Goal: Task Accomplishment & Management: Manage account settings

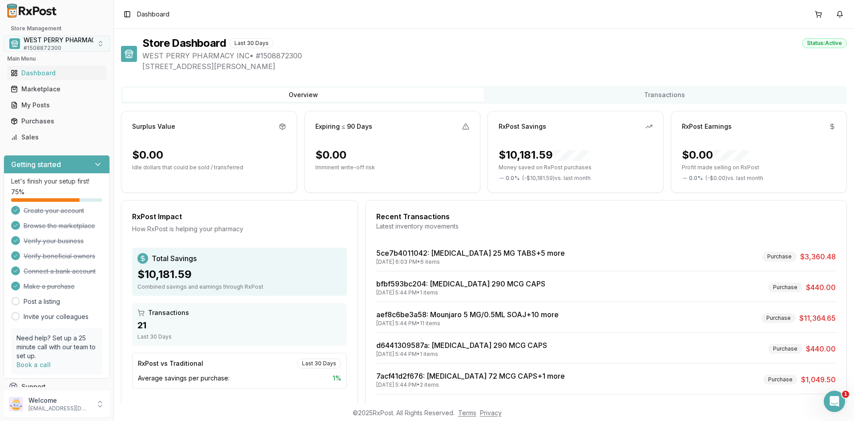
click at [40, 44] on span "WEST PERRY PHARMACY INC" at bounding box center [68, 40] width 89 height 9
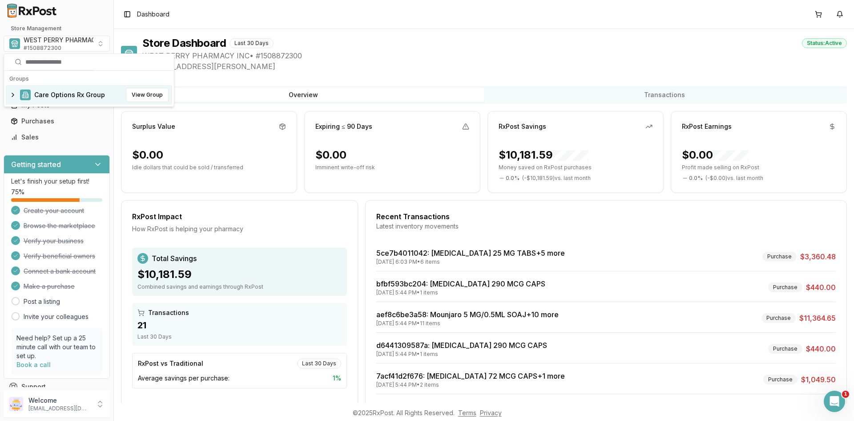
click at [46, 94] on span "Care Options Rx Group" at bounding box center [69, 94] width 71 height 9
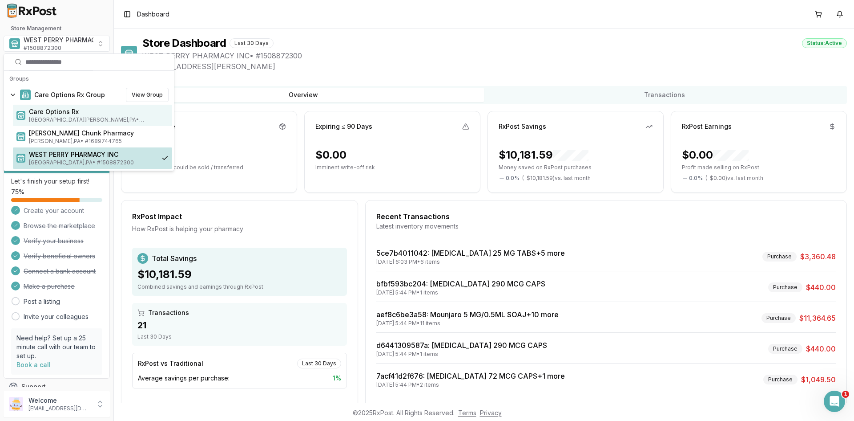
click at [54, 113] on span "Care Options Rx" at bounding box center [99, 111] width 140 height 9
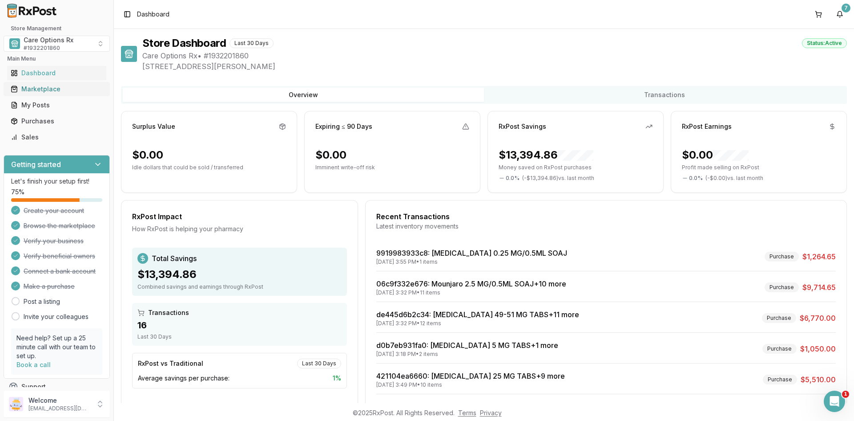
click at [43, 92] on div "Marketplace" at bounding box center [57, 89] width 92 height 9
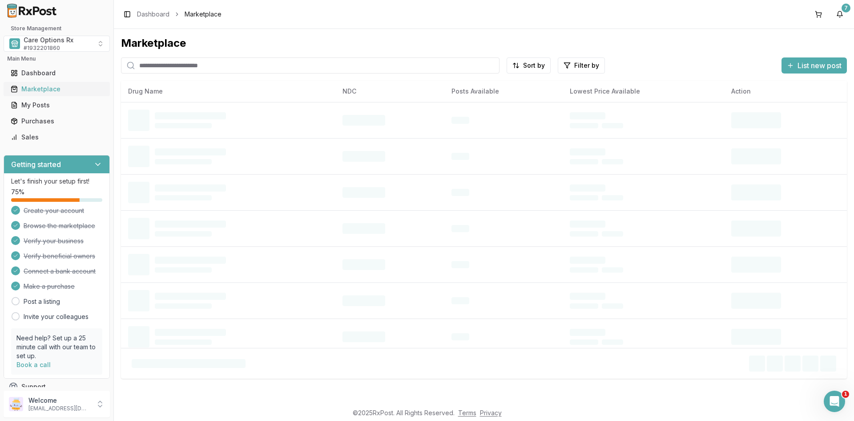
click at [51, 91] on div "Marketplace" at bounding box center [57, 89] width 92 height 9
click at [166, 68] on input "search" at bounding box center [310, 65] width 379 height 16
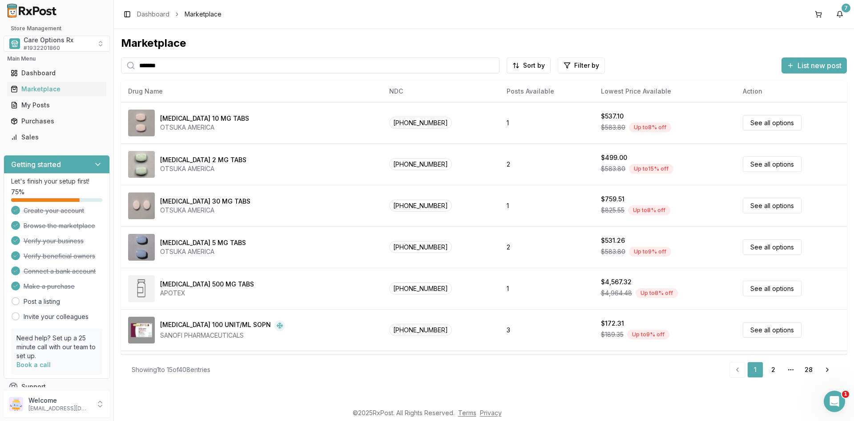
type input "*******"
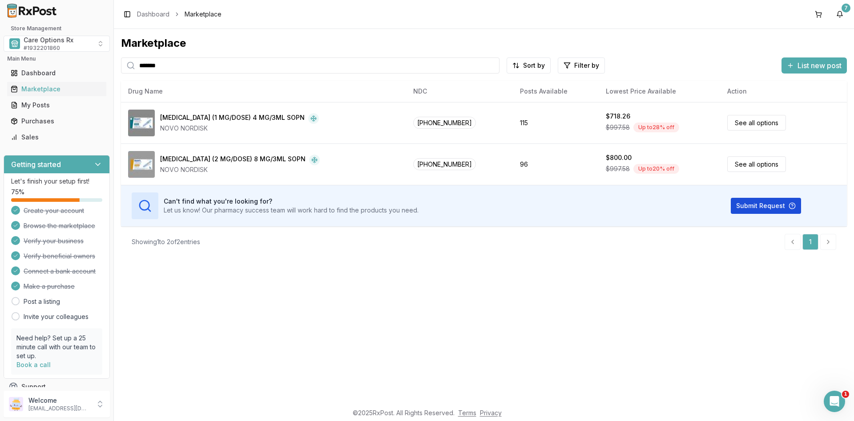
click at [739, 205] on button "Submit Request" at bounding box center [766, 206] width 70 height 16
click at [352, 305] on div "Marketplace ******* Sort by Filter by List new post Card Table NDC: 00169-4130-…" at bounding box center [484, 216] width 741 height 374
drag, startPoint x: 753, startPoint y: 255, endPoint x: 384, endPoint y: 24, distance: 434.9
click at [752, 255] on div "Showing 1 to 2 of 2 entries 1" at bounding box center [484, 241] width 726 height 31
click at [285, 320] on div "Marketplace ******* Sort by Filter by List new post Card Table NDC: 00169-4130-…" at bounding box center [484, 216] width 741 height 374
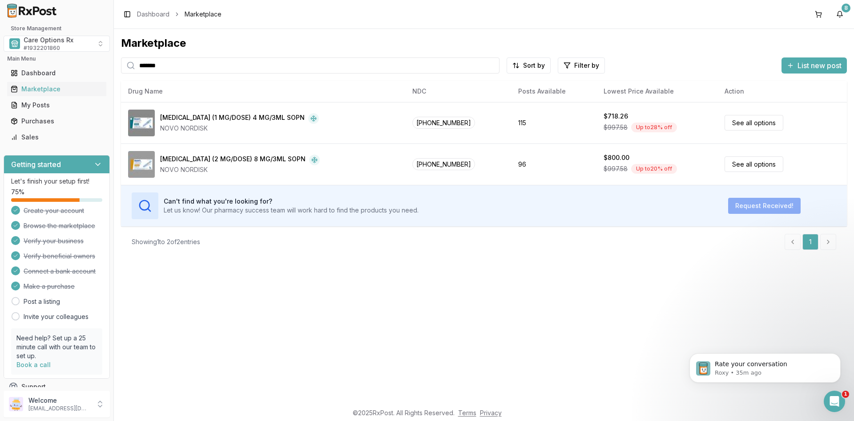
click at [745, 22] on div "Toggle Sidebar Dashboard Marketplace 8" at bounding box center [484, 14] width 741 height 28
click at [300, 276] on div "Marketplace ******* Sort by Filter by List new post Card Table NDC: 00169-4130-…" at bounding box center [484, 216] width 741 height 374
click at [850, 311] on div "Marketplace ******* Sort by Filter by List new post Card Table NDC: 00169-4130-…" at bounding box center [484, 216] width 741 height 374
click at [252, 27] on div "Toggle Sidebar Dashboard Marketplace 8" at bounding box center [484, 14] width 741 height 28
click at [840, 15] on button "9" at bounding box center [840, 14] width 14 height 14
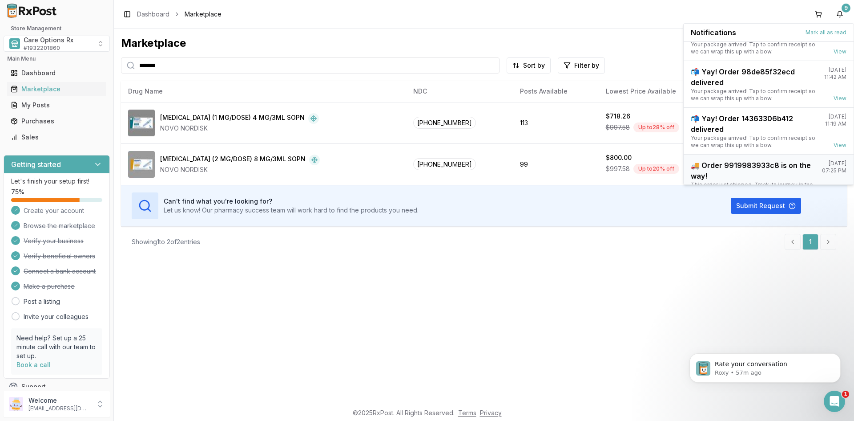
scroll to position [117, 0]
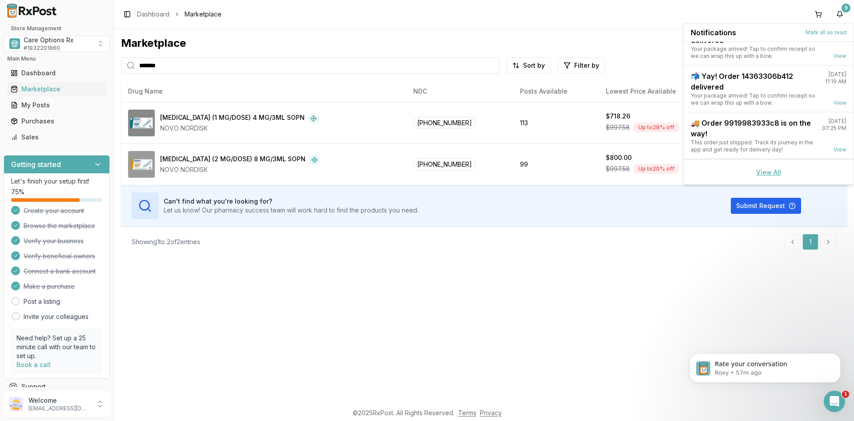
click at [761, 170] on link "View All" at bounding box center [769, 172] width 25 height 8
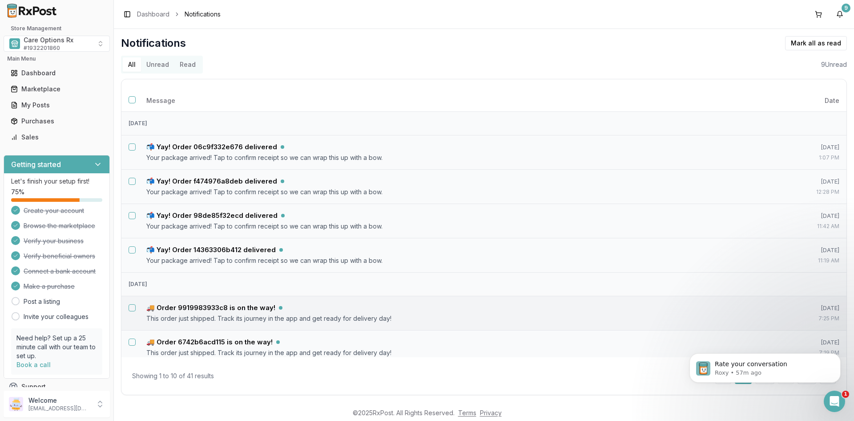
click at [131, 310] on button "Select notification: 🚚 Order 9919983933c8 is on the way!" at bounding box center [132, 307] width 7 height 7
click at [129, 342] on button "Select notification: 🚚 Order 6742b6acd115 is on the way!" at bounding box center [132, 341] width 7 height 7
click at [765, 42] on button "Mark as read" at bounding box center [776, 43] width 53 height 14
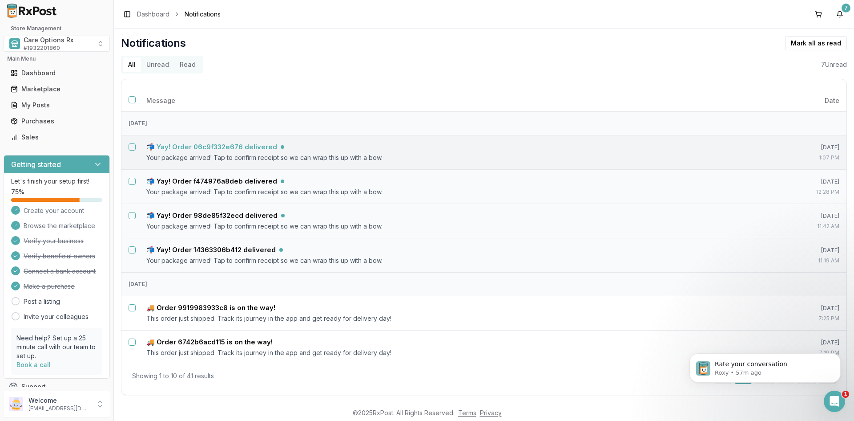
click at [184, 150] on h5 "📬 Yay! Order 06c9f332e676 delivered" at bounding box center [211, 146] width 131 height 9
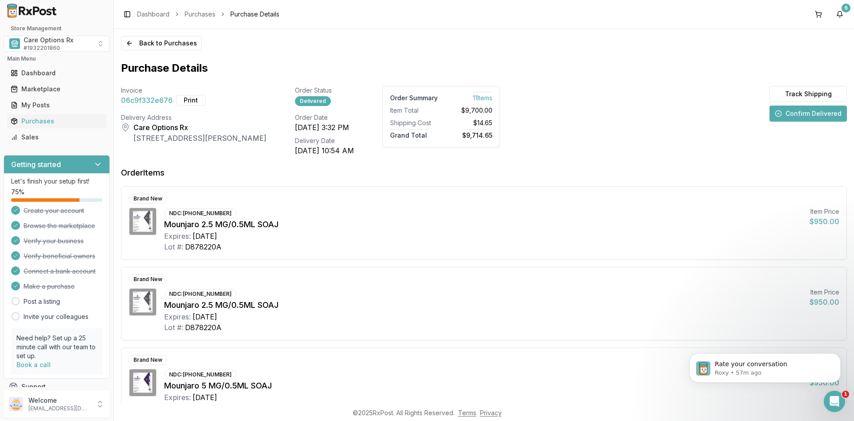
click at [802, 112] on button "Confirm Delivered" at bounding box center [808, 113] width 77 height 16
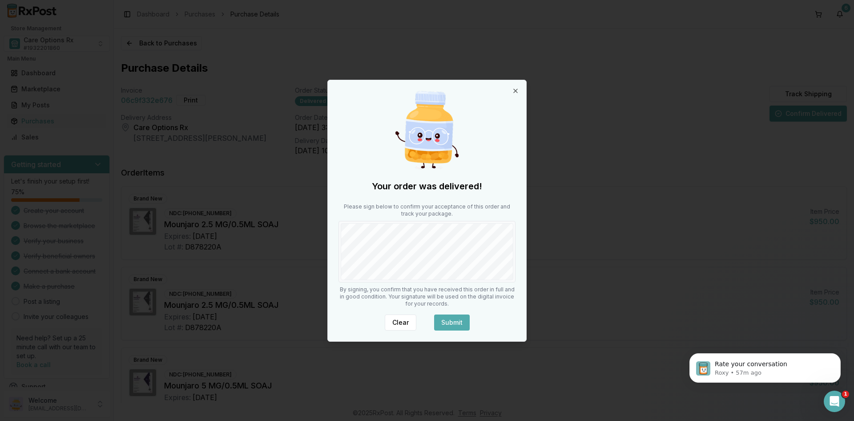
click at [443, 321] on button "Submit" at bounding box center [452, 322] width 36 height 16
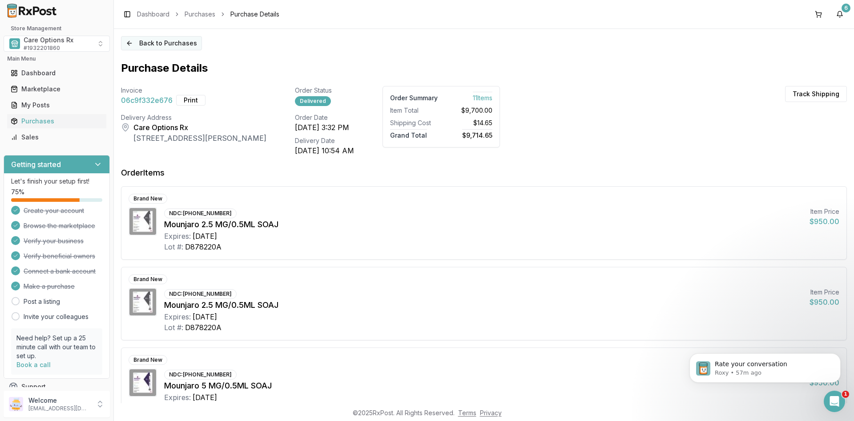
click at [146, 42] on button "Back to Purchases" at bounding box center [161, 43] width 81 height 14
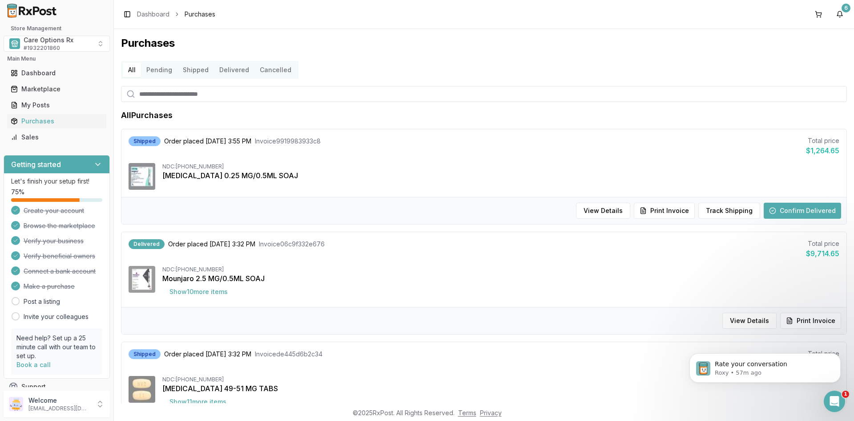
click at [234, 68] on button "Delivered" at bounding box center [234, 70] width 40 height 14
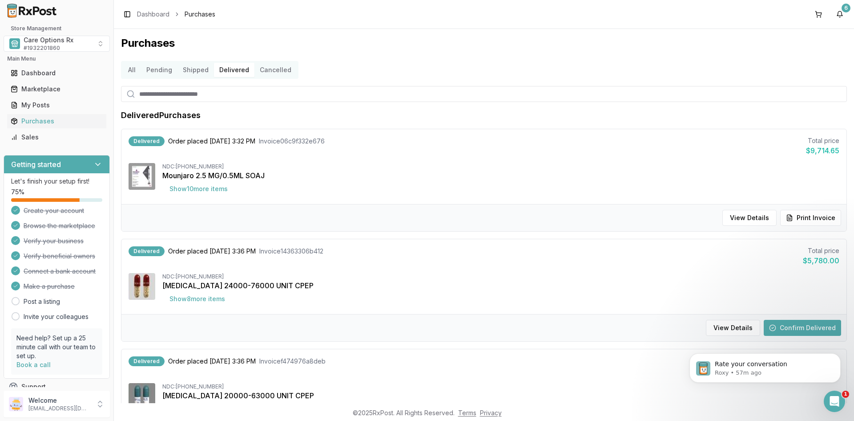
click at [775, 326] on button "Confirm Delivered" at bounding box center [802, 328] width 77 height 16
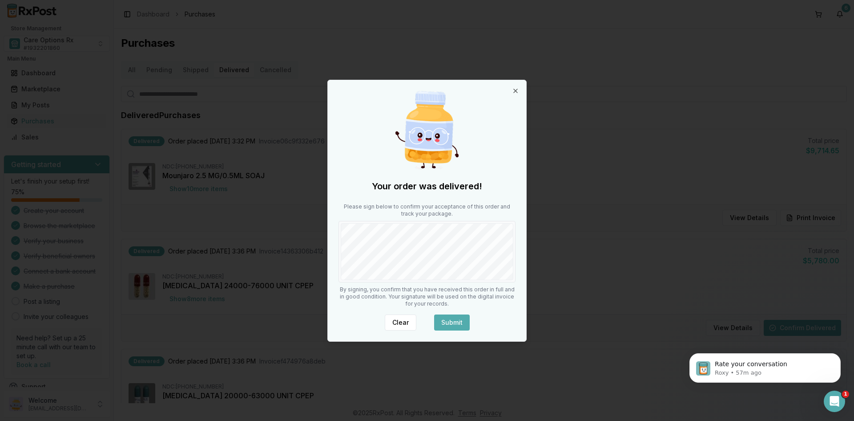
click at [452, 321] on button "Submit" at bounding box center [452, 322] width 36 height 16
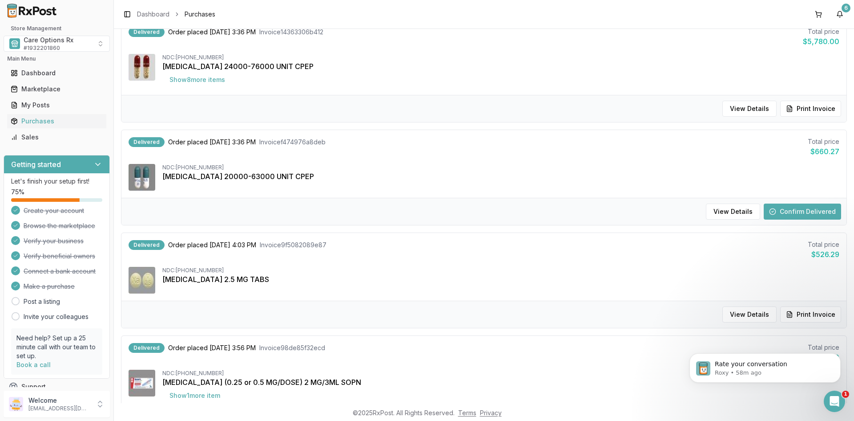
scroll to position [223, 0]
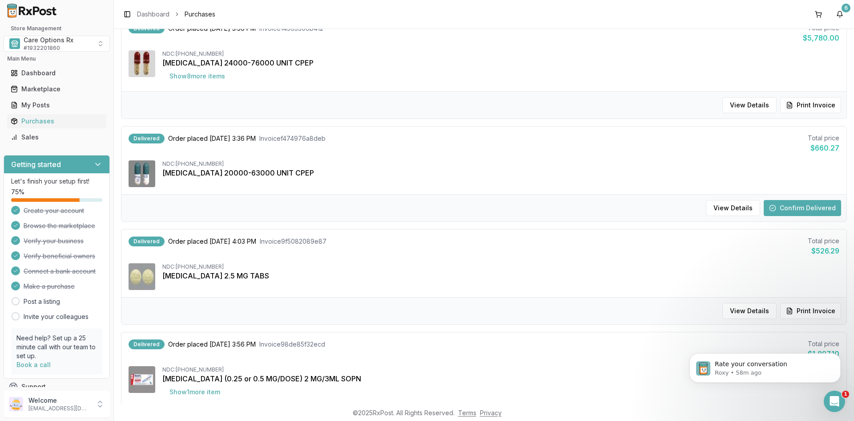
click at [781, 204] on button "Confirm Delivered" at bounding box center [802, 208] width 77 height 16
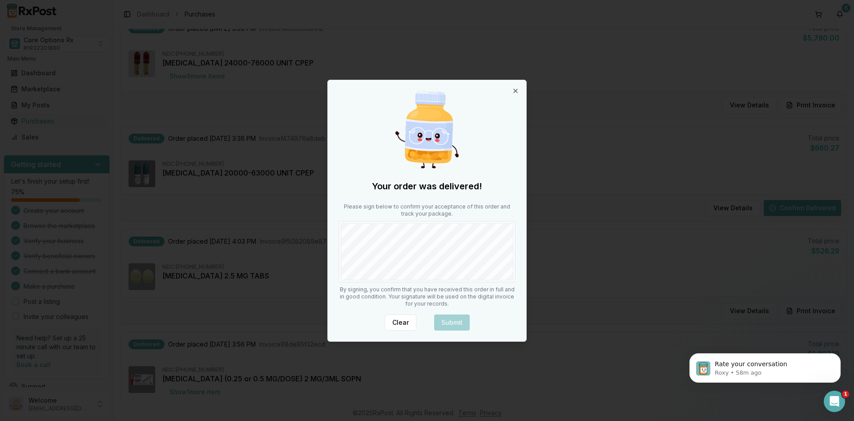
click at [376, 280] on div at bounding box center [427, 251] width 177 height 61
click at [451, 323] on button "Submit" at bounding box center [452, 322] width 36 height 16
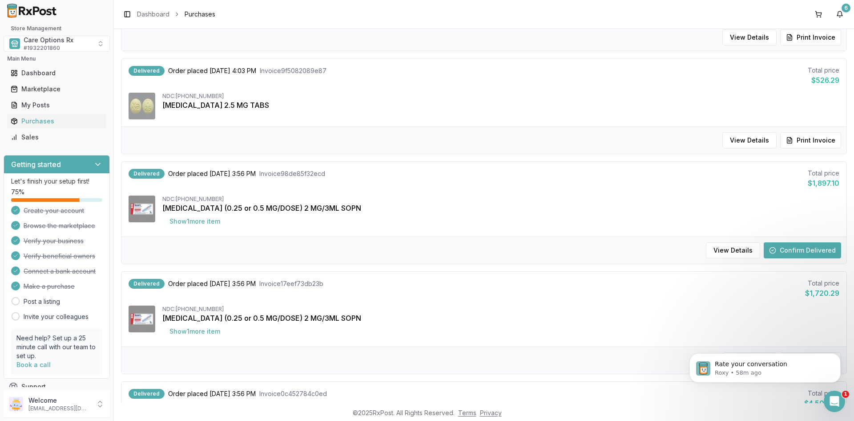
scroll to position [401, 0]
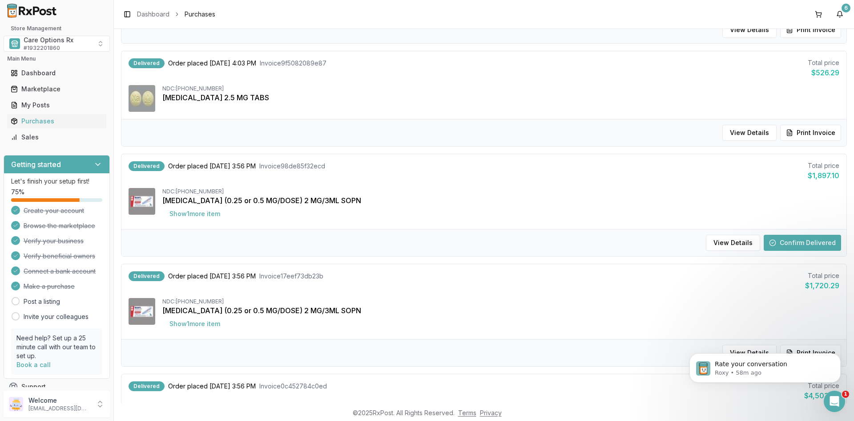
click at [791, 241] on button "Confirm Delivered" at bounding box center [802, 243] width 77 height 16
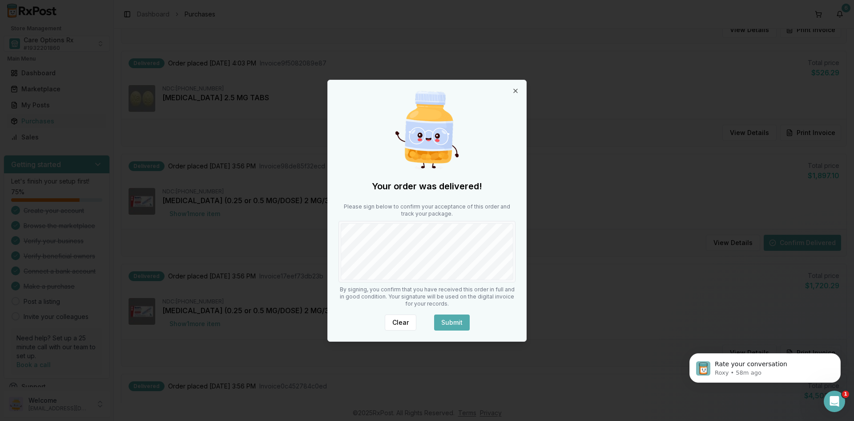
click at [444, 323] on button "Submit" at bounding box center [452, 322] width 36 height 16
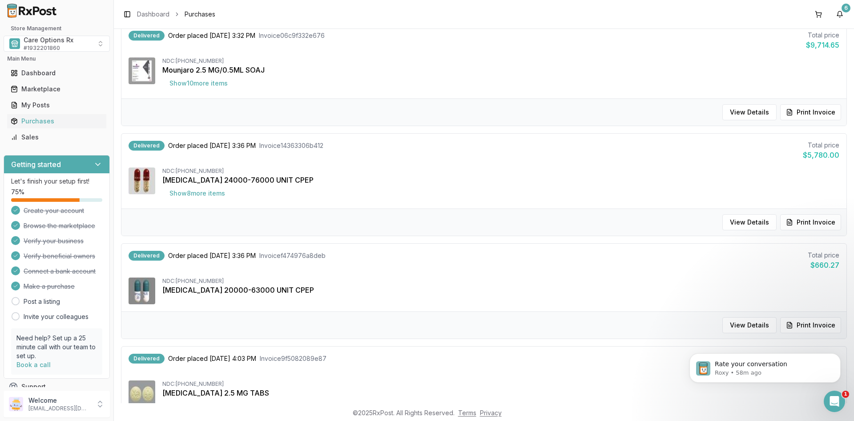
scroll to position [0, 0]
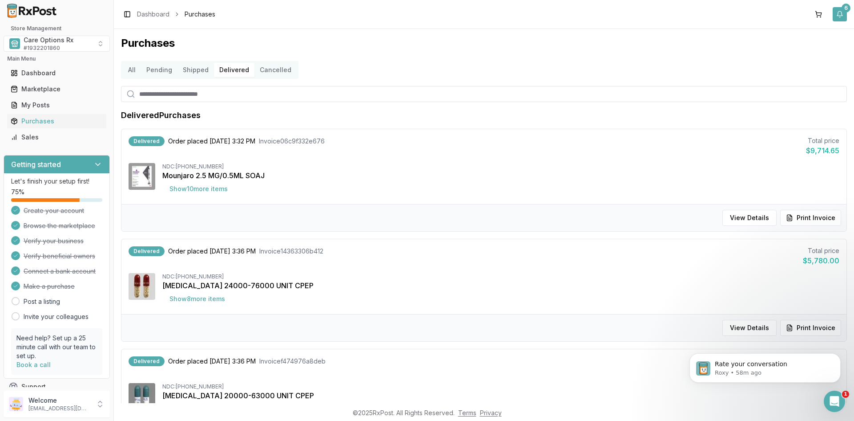
click at [837, 11] on button "6" at bounding box center [840, 14] width 14 height 14
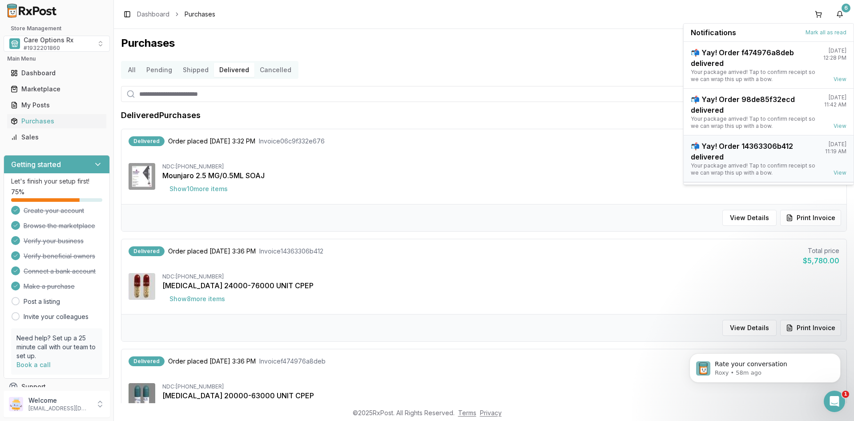
scroll to position [23, 0]
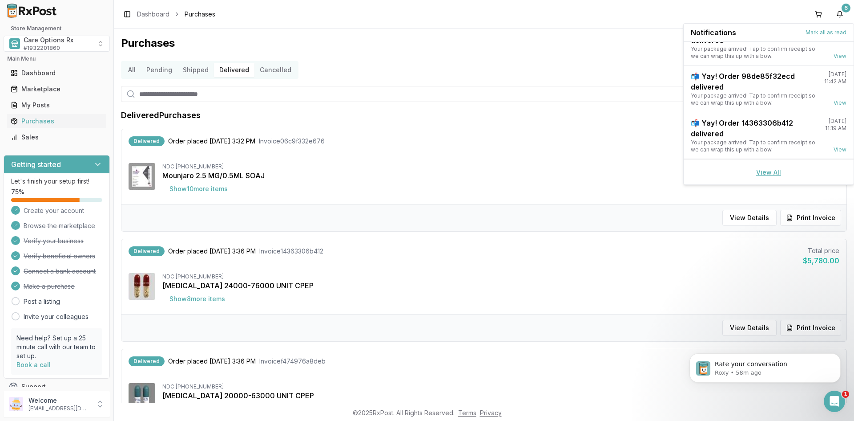
click at [758, 171] on link "View All" at bounding box center [769, 172] width 25 height 8
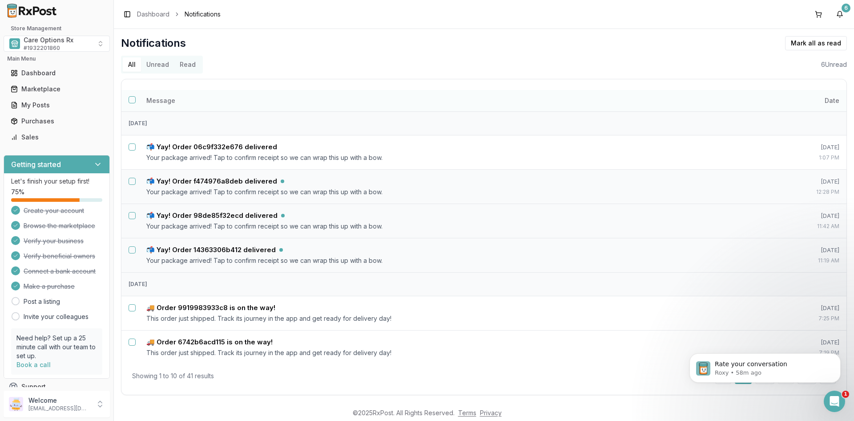
click at [133, 102] on button "Select all notifications" at bounding box center [132, 99] width 7 height 7
click at [157, 64] on button "Unread" at bounding box center [157, 64] width 33 height 14
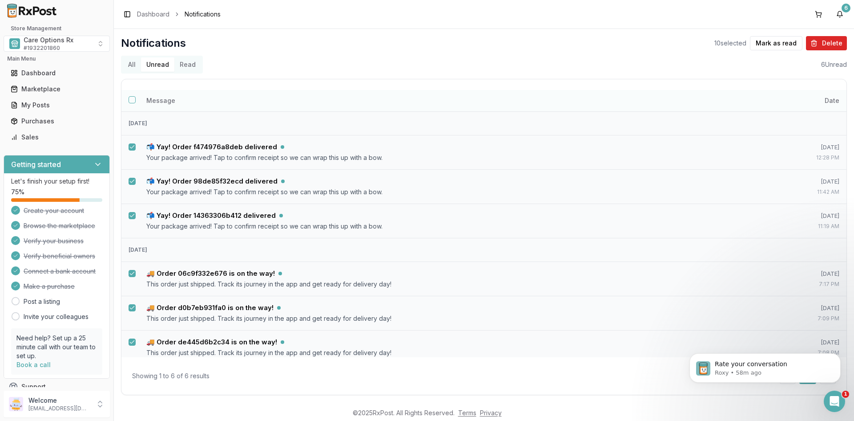
click at [132, 101] on button "Select all notifications" at bounding box center [132, 99] width 7 height 7
click at [771, 45] on button "Mark as read" at bounding box center [776, 43] width 53 height 14
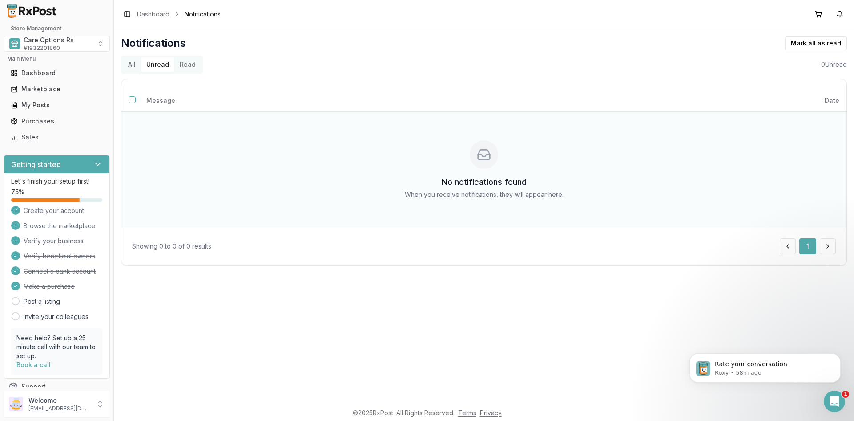
drag, startPoint x: 302, startPoint y: 186, endPoint x: 252, endPoint y: 155, distance: 58.5
click at [302, 185] on div "No notifications found When you receive notifications, they will appear here." at bounding box center [484, 169] width 711 height 101
drag, startPoint x: 303, startPoint y: 123, endPoint x: 288, endPoint y: 87, distance: 38.9
click at [300, 115] on td "No notifications found When you receive notifications, they will appear here." at bounding box center [483, 169] width 725 height 116
